Goal: Task Accomplishment & Management: Manage account settings

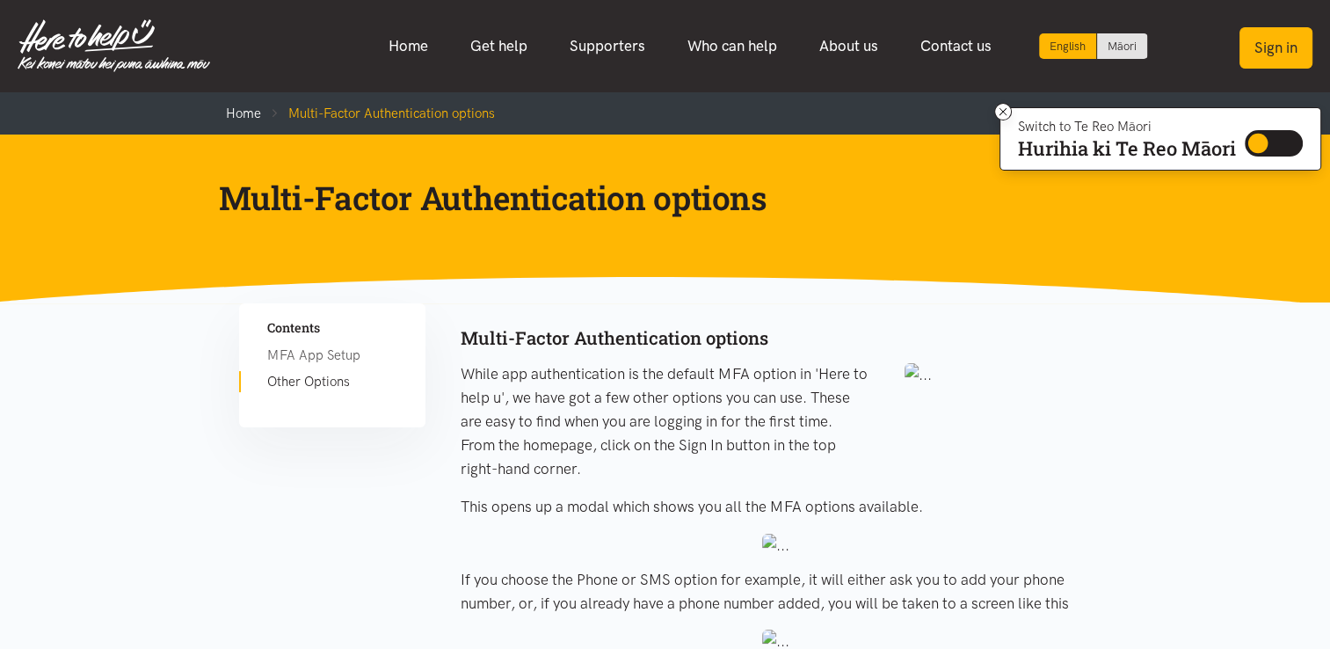
click at [1255, 44] on button "Sign in" at bounding box center [1276, 47] width 73 height 41
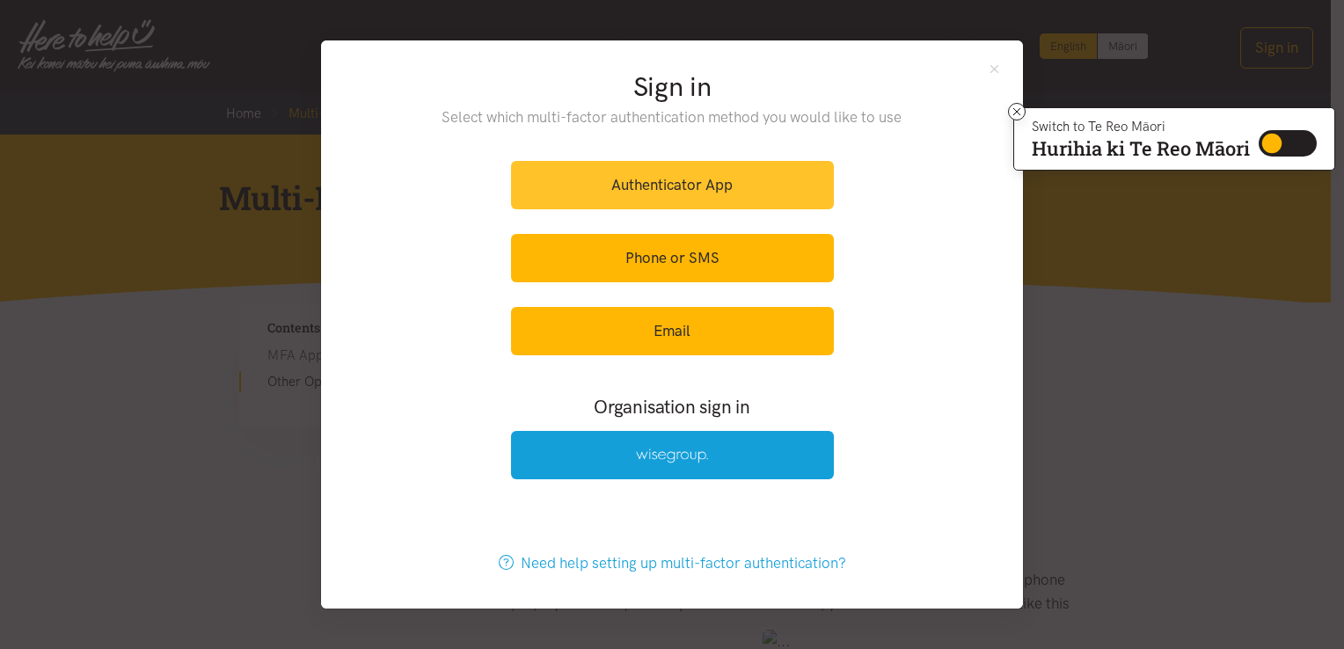
click at [653, 192] on link "Authenticator App" at bounding box center [672, 185] width 323 height 48
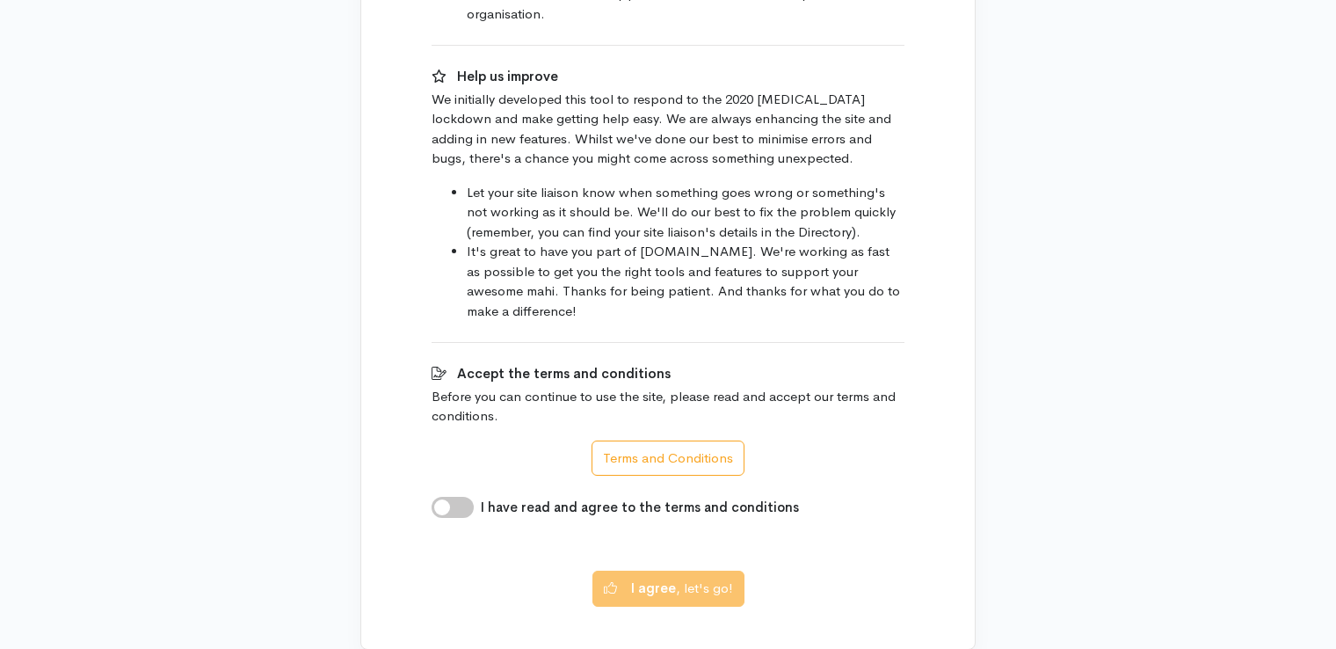
scroll to position [1198, 0]
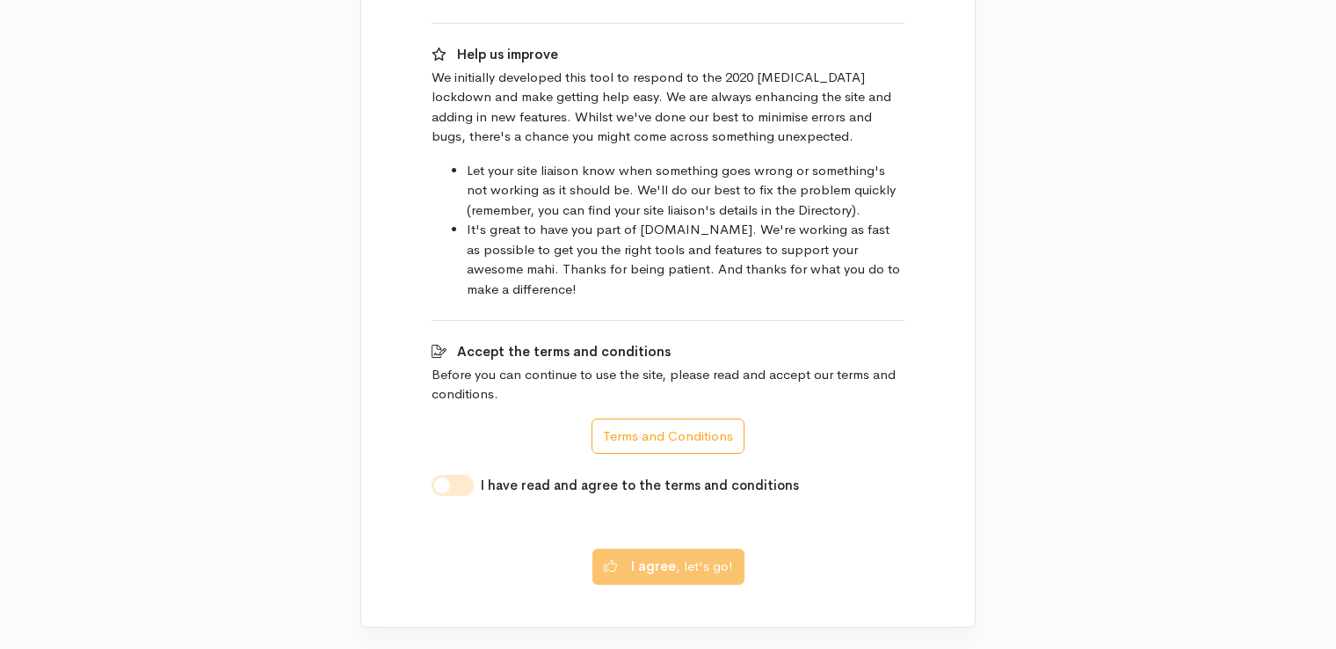
click at [469, 475] on input "I have read and agree to the terms and conditions" at bounding box center [453, 485] width 42 height 21
checkbox input "true"
click at [700, 546] on button "I agree , let's go!" at bounding box center [669, 564] width 152 height 36
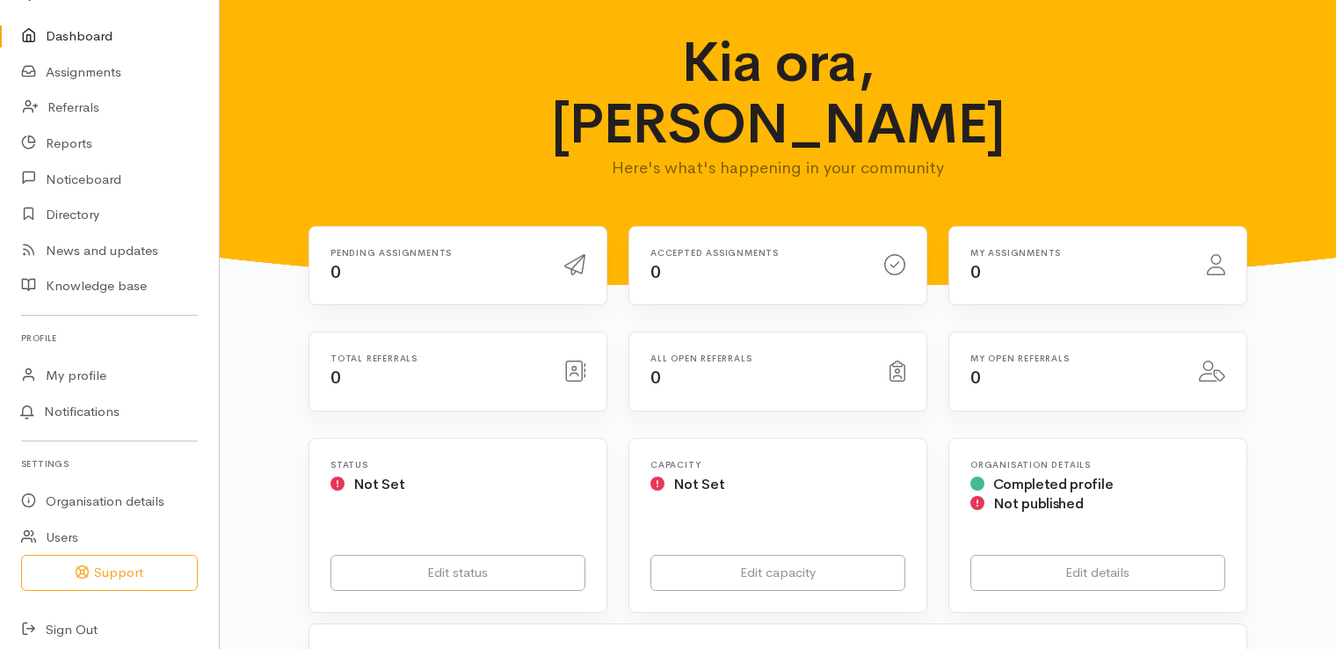
scroll to position [77, 0]
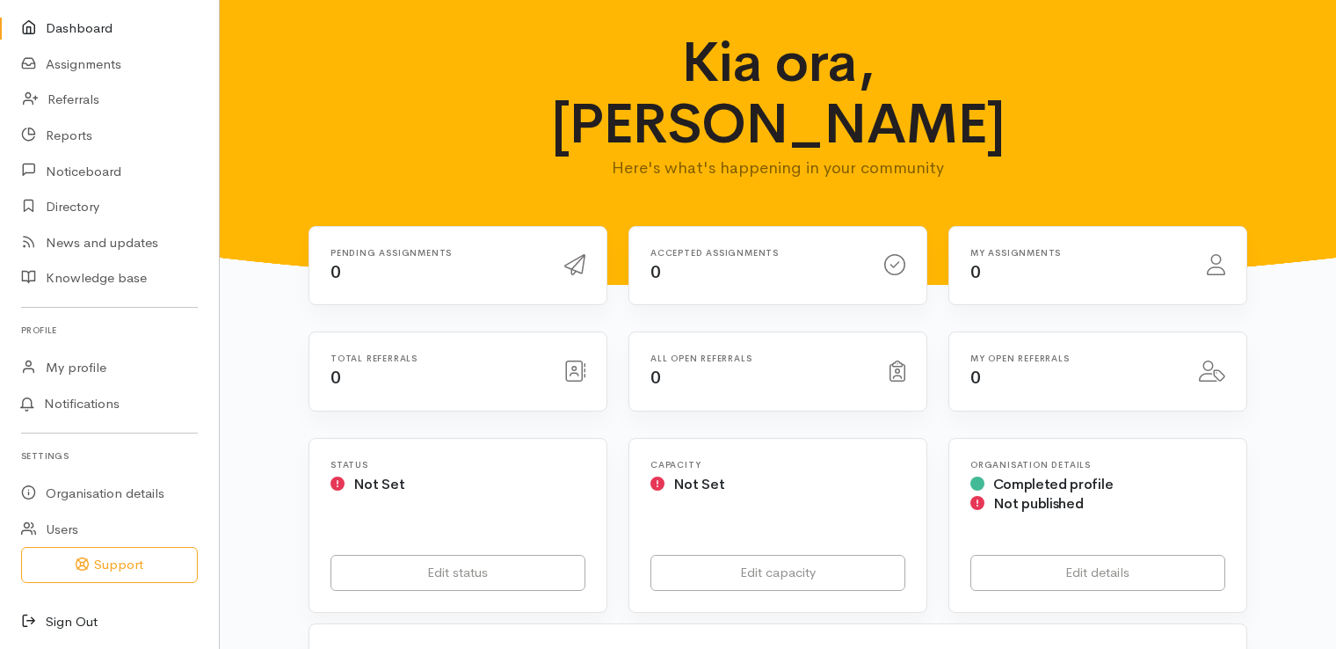
click at [72, 614] on link "Sign Out" at bounding box center [109, 622] width 219 height 36
